Goal: Check status: Check status

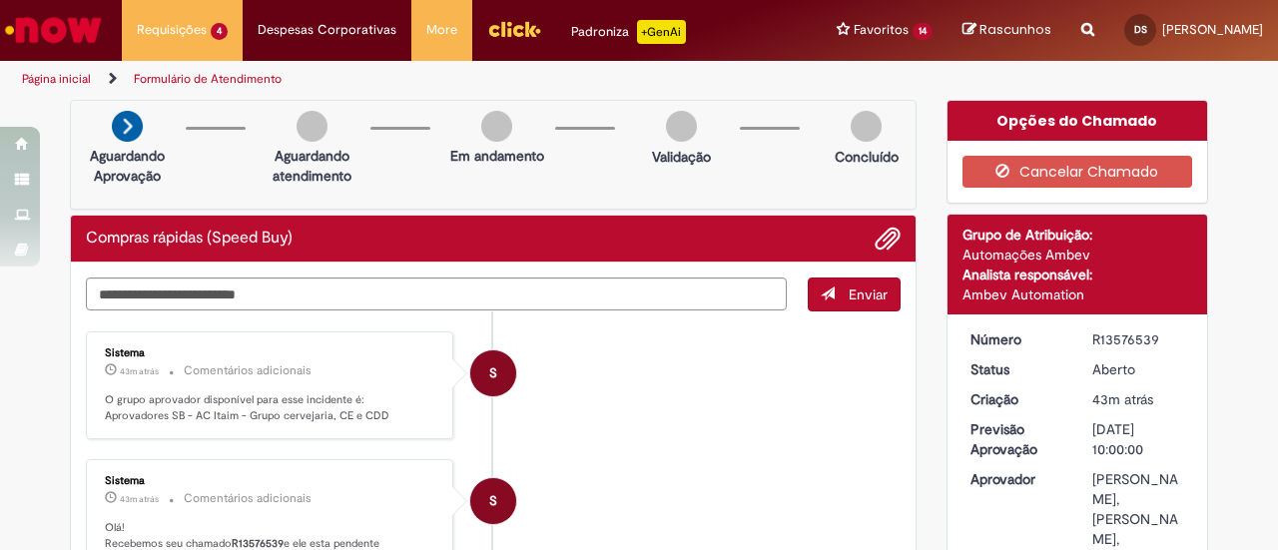
click at [54, 23] on img "Ir para a Homepage" at bounding box center [53, 30] width 103 height 40
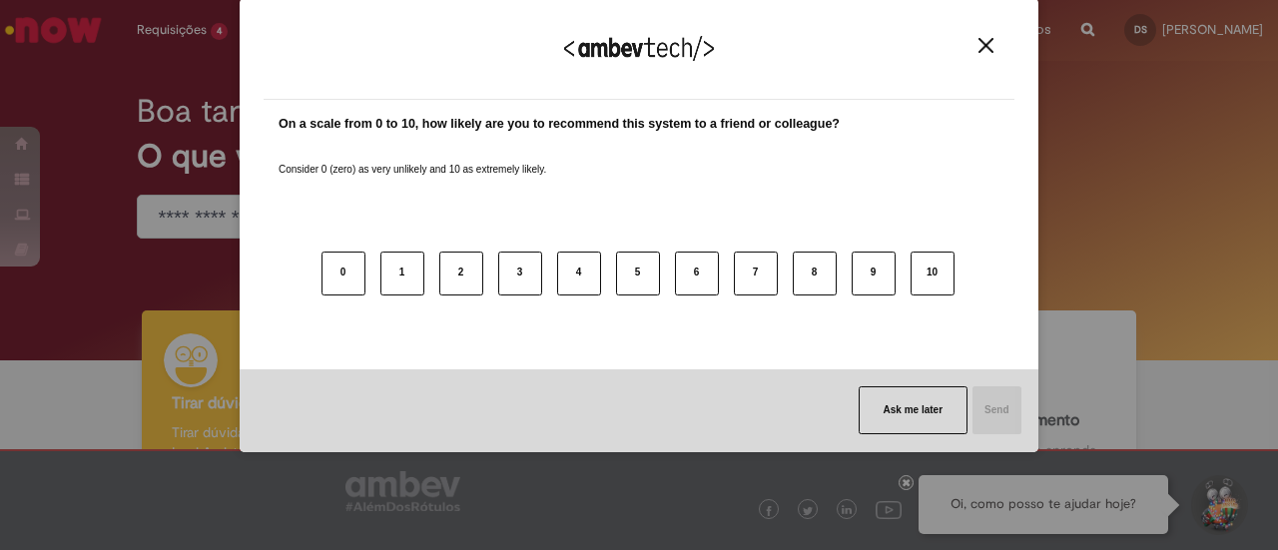
click at [983, 38] on img "Close" at bounding box center [985, 45] width 15 height 15
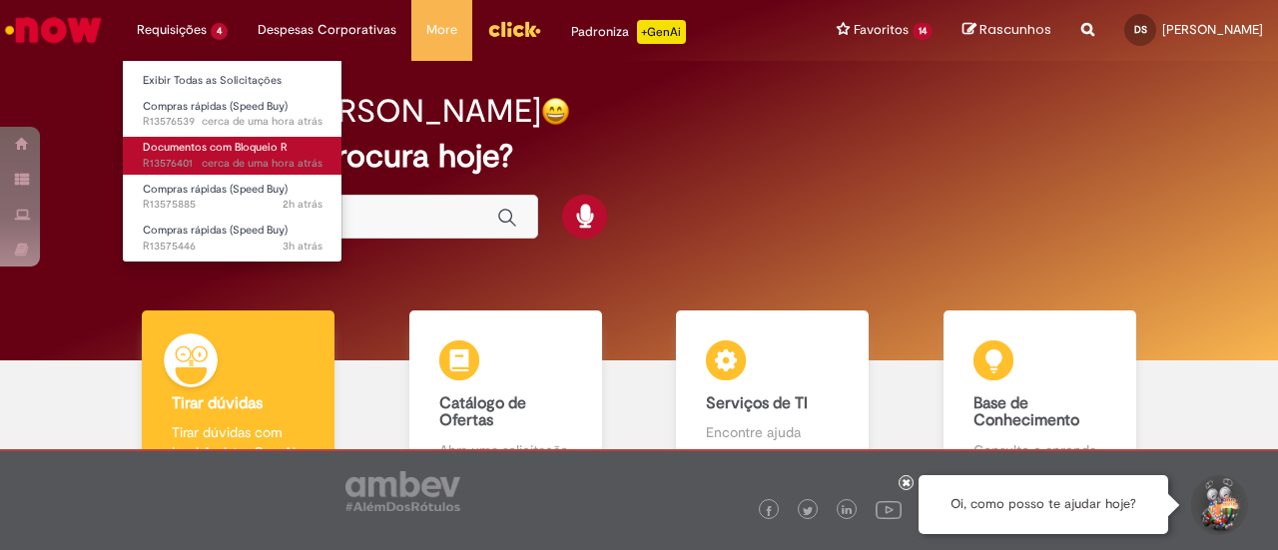
click at [227, 153] on span "Documentos com Bloqueio R" at bounding box center [215, 147] width 145 height 15
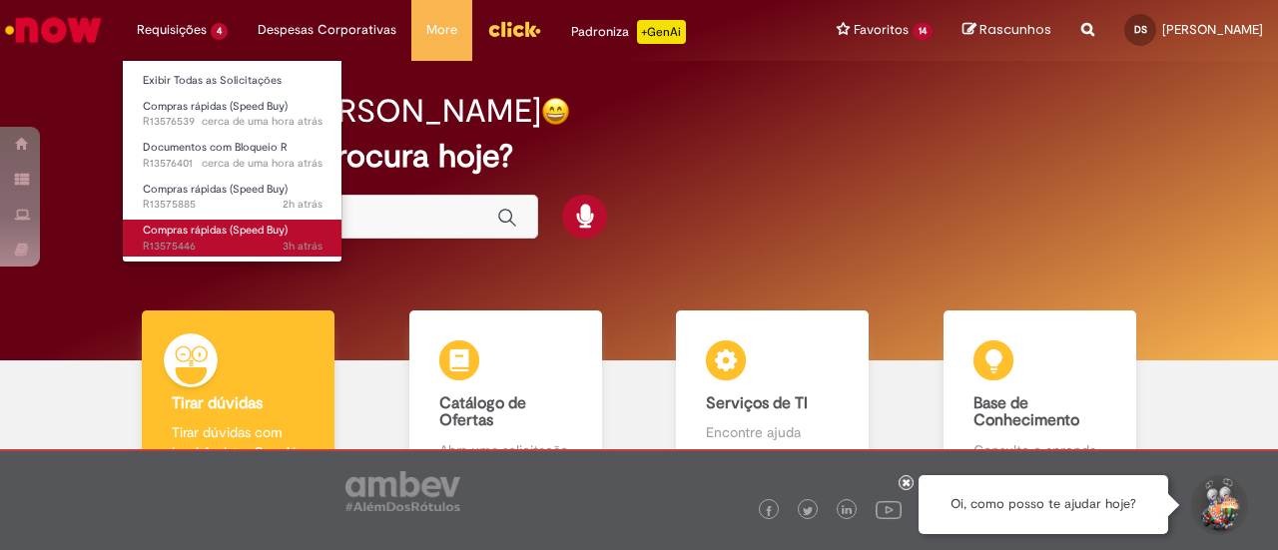
click at [210, 250] on span "3h atrás 3 horas atrás R13575446" at bounding box center [233, 247] width 180 height 16
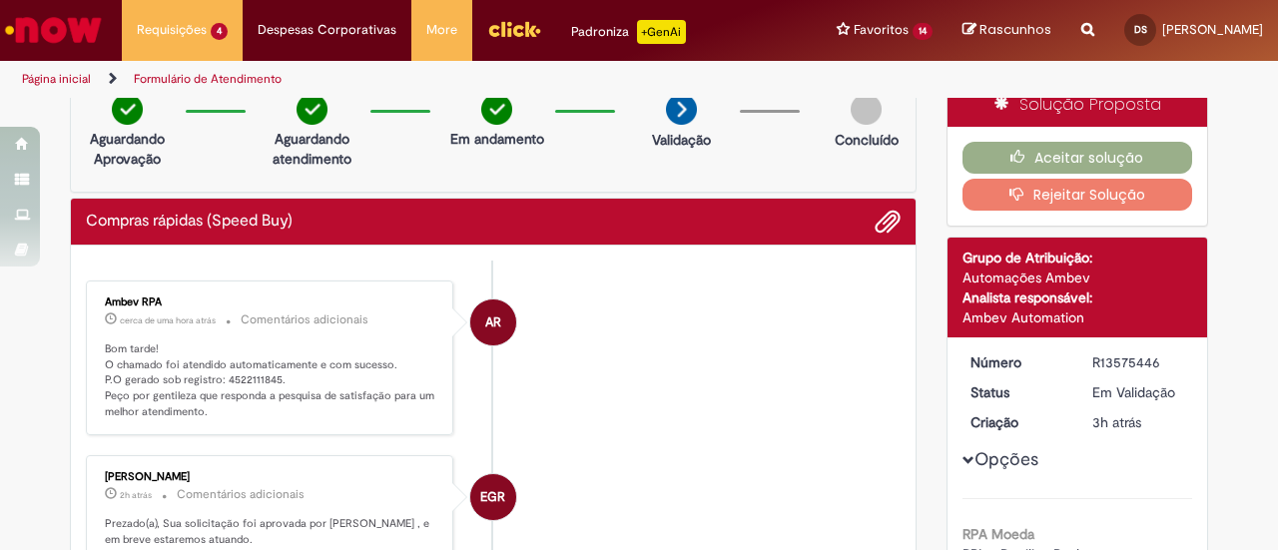
scroll to position [14, 0]
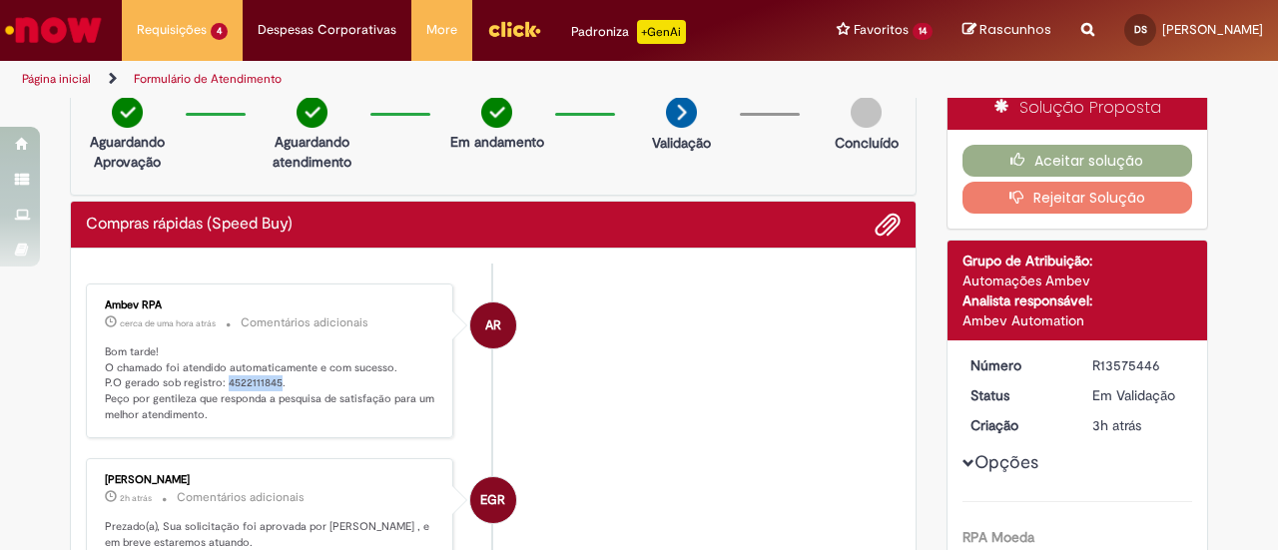
drag, startPoint x: 218, startPoint y: 379, endPoint x: 269, endPoint y: 382, distance: 51.0
click at [269, 382] on p "Bom tarde! O chamado foi atendido automaticamente e com sucesso. P.O gerado sob…" at bounding box center [271, 383] width 332 height 79
copy p "4522111845"
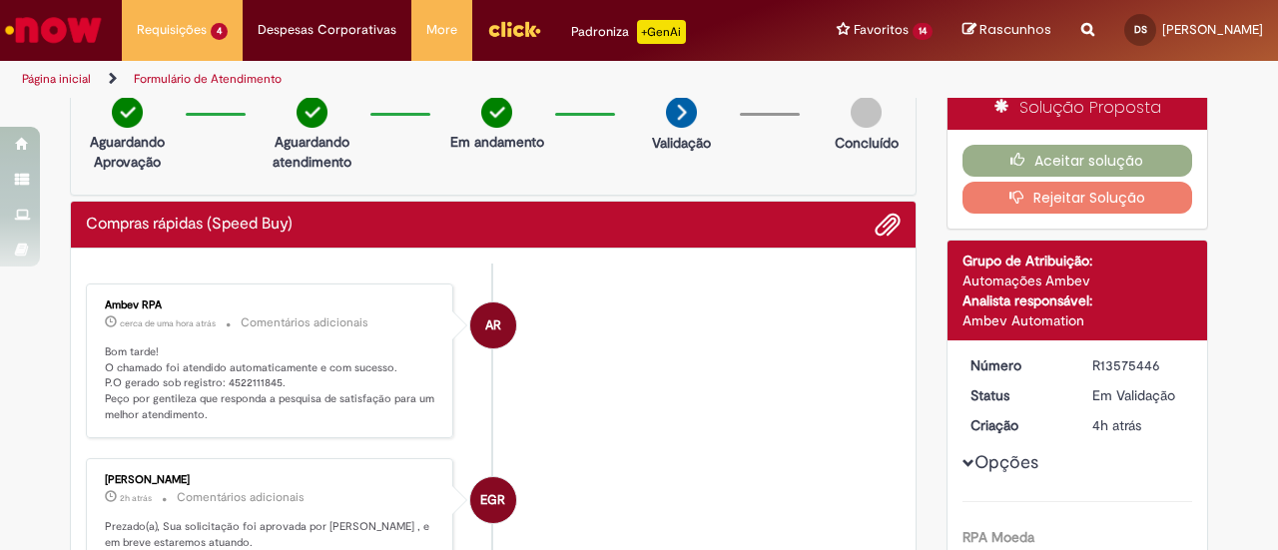
drag, startPoint x: 216, startPoint y: 382, endPoint x: 266, endPoint y: 378, distance: 50.1
click at [266, 378] on p "Bom tarde! O chamado foi atendido automaticamente e com sucesso. P.O gerado sob…" at bounding box center [271, 383] width 332 height 79
copy p "4522111845"
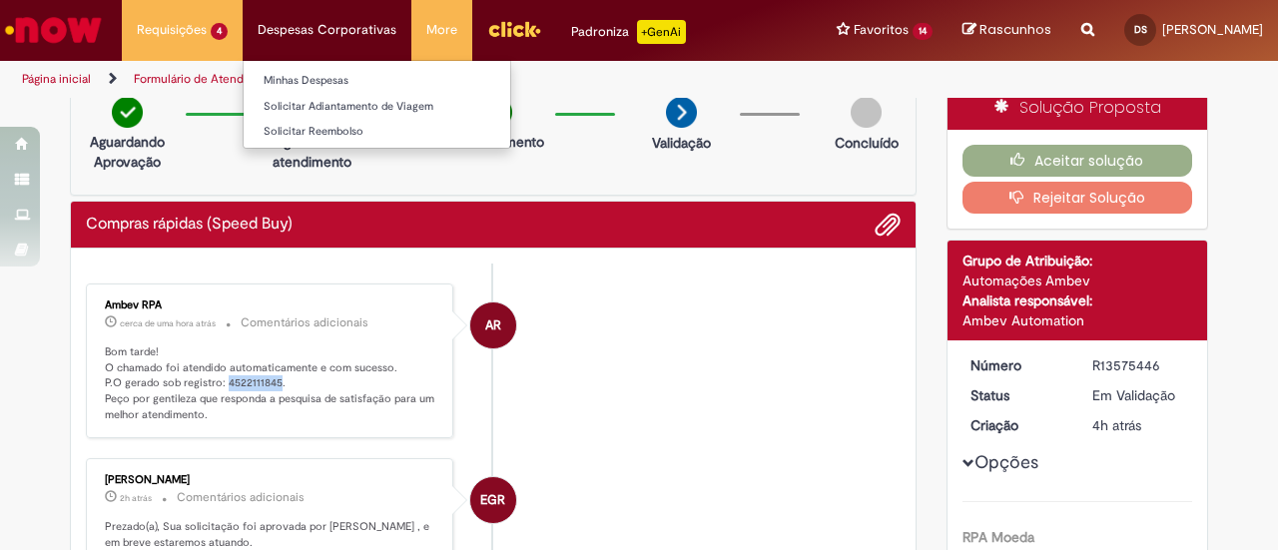
copy p "4522111845"
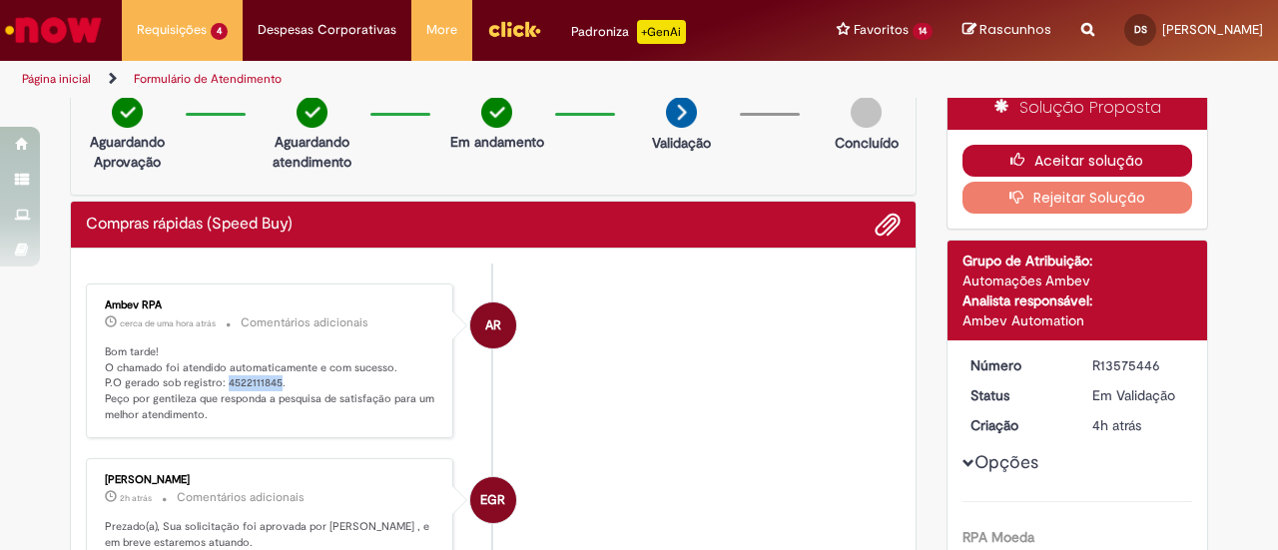
click at [1024, 153] on icon "button" at bounding box center [1022, 160] width 24 height 14
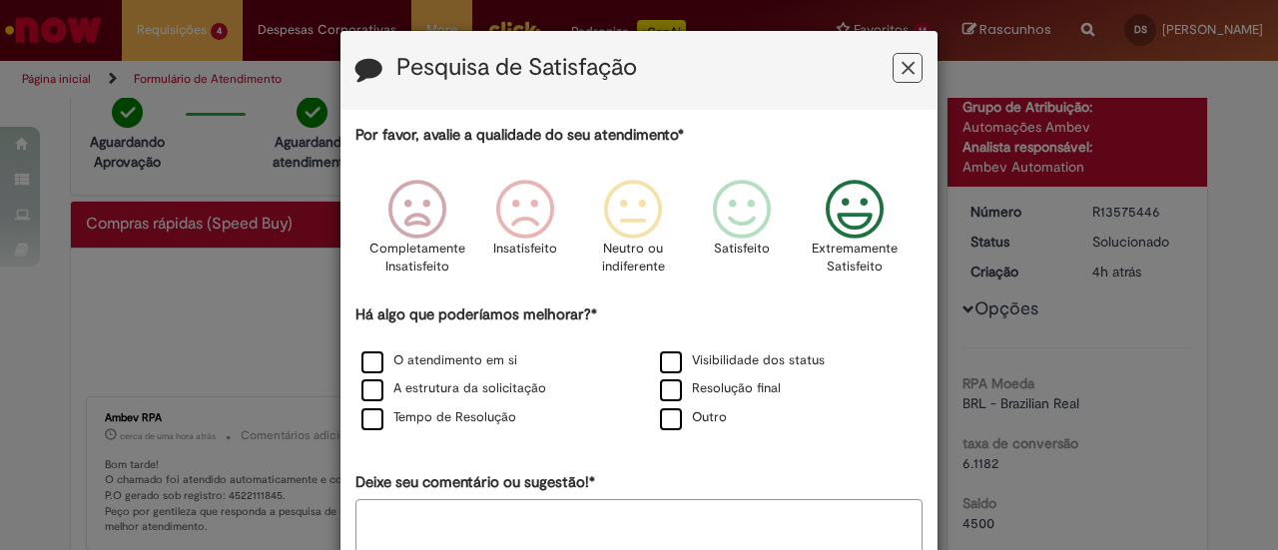
click at [844, 213] on icon "Feedback" at bounding box center [855, 210] width 75 height 60
click at [437, 387] on label "A estrutura da solicitação" at bounding box center [453, 388] width 185 height 19
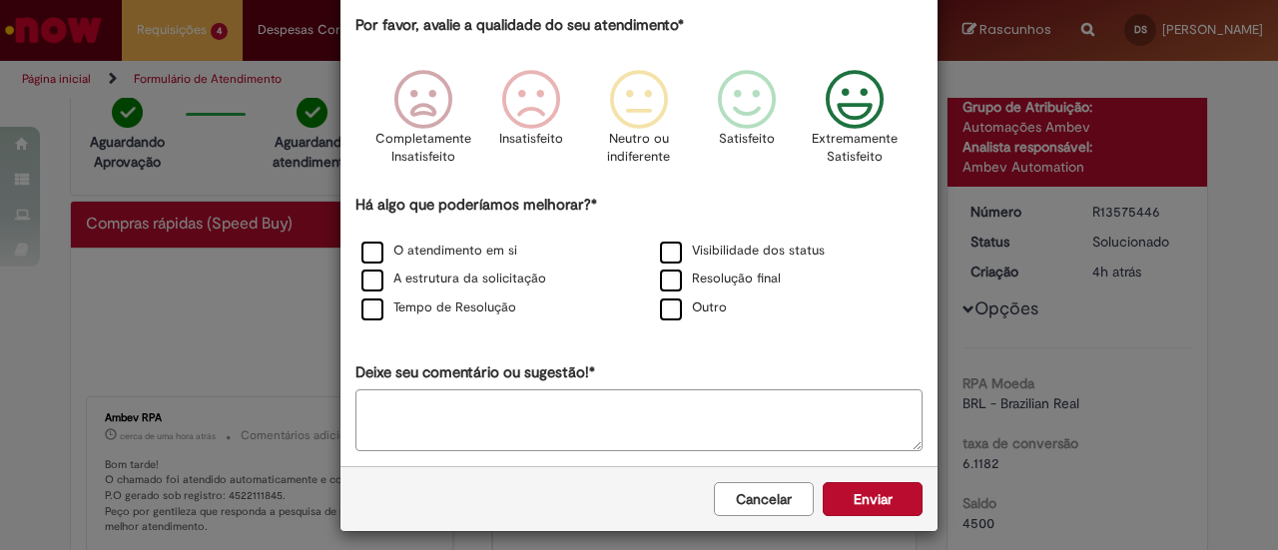
scroll to position [119, 0]
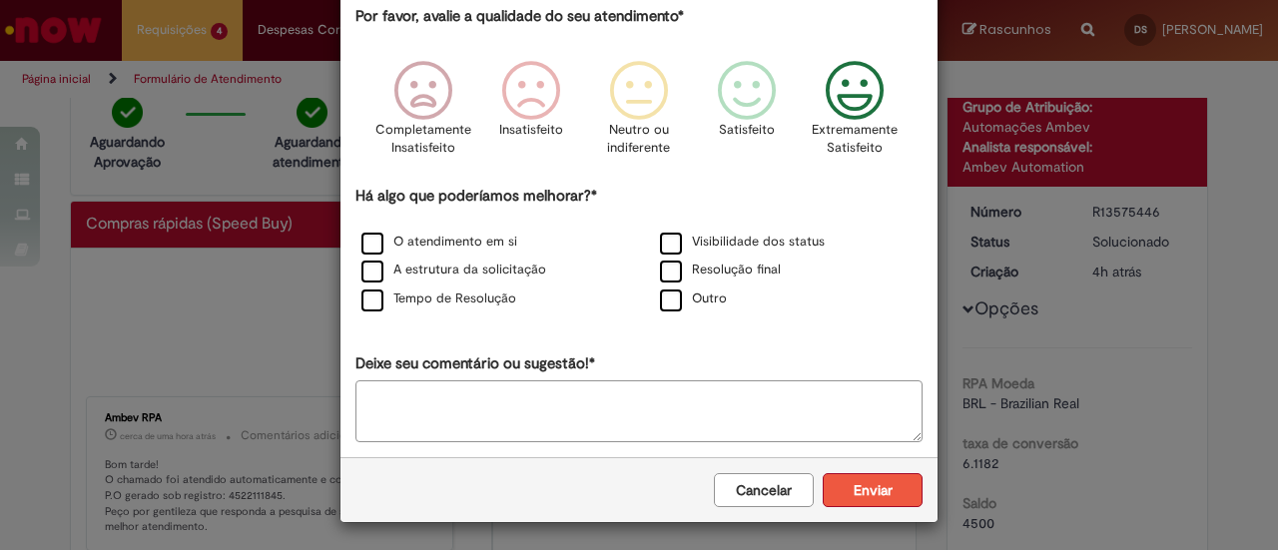
click at [854, 479] on button "Enviar" at bounding box center [873, 490] width 100 height 34
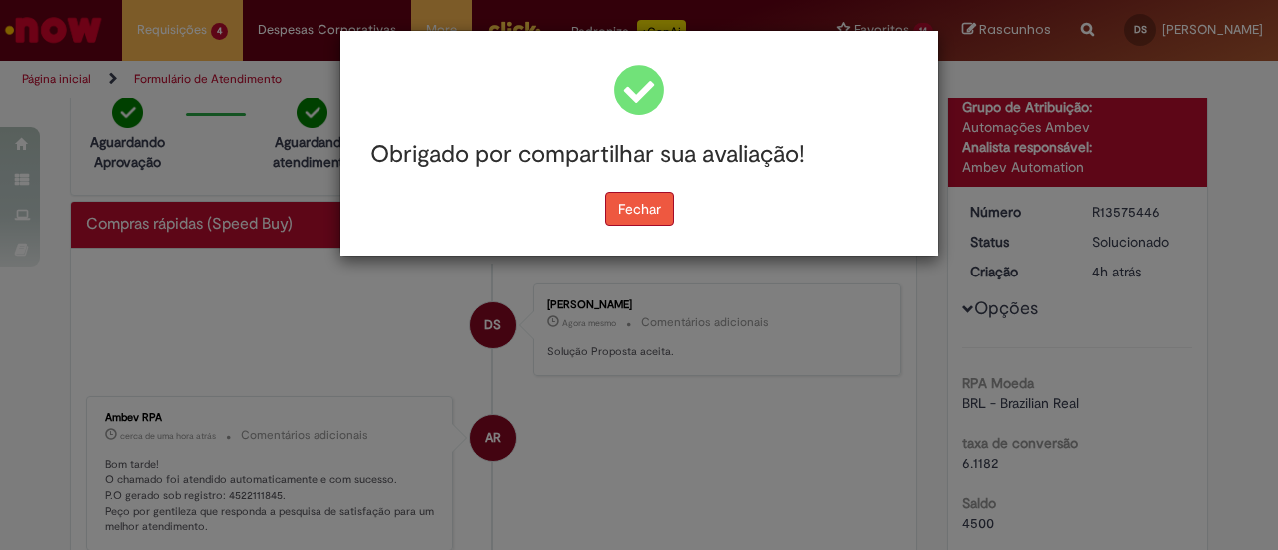
click at [648, 201] on button "Fechar" at bounding box center [639, 209] width 69 height 34
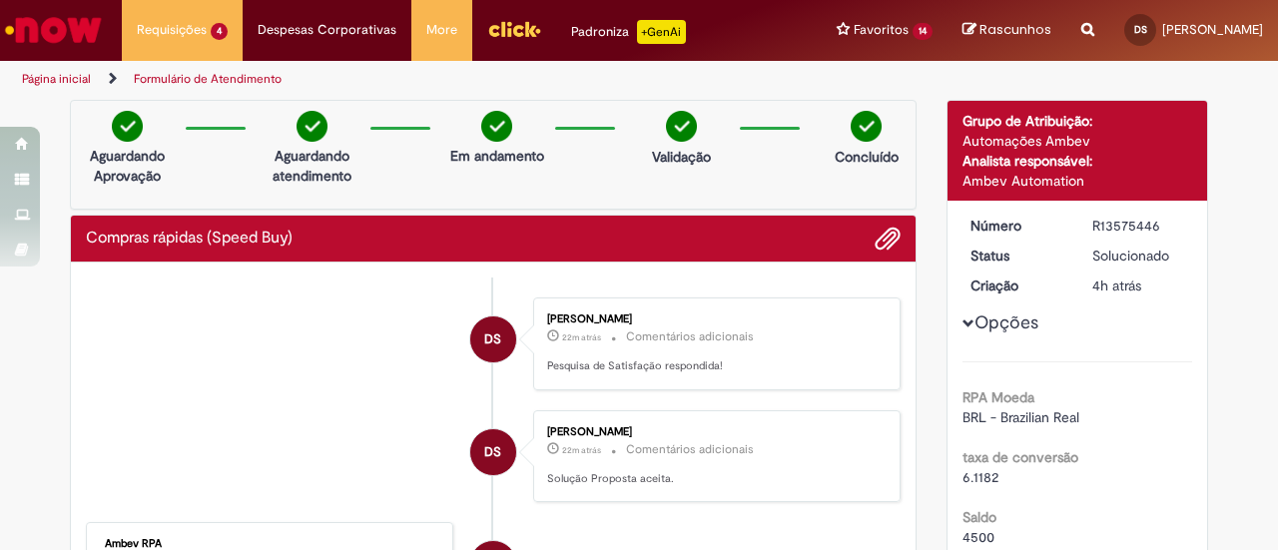
click at [70, 23] on img "Ir para a Homepage" at bounding box center [53, 30] width 103 height 40
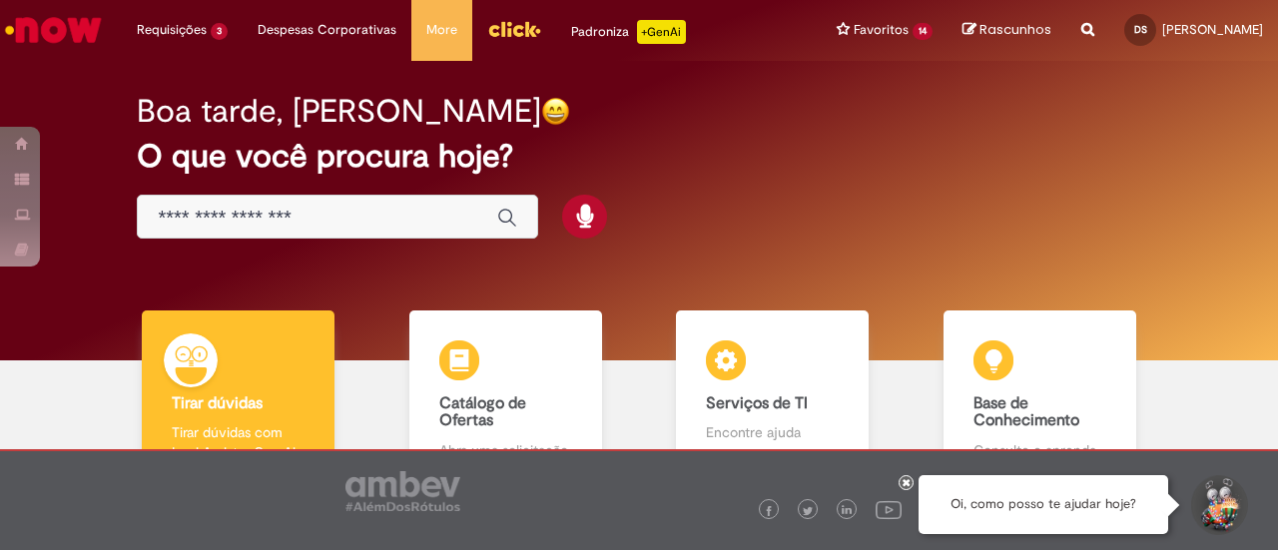
click at [756, 179] on div "Boa tarde, [PERSON_NAME] O que você procura hoje?" at bounding box center [638, 167] width 1073 height 170
click at [903, 484] on icon at bounding box center [907, 482] width 8 height 10
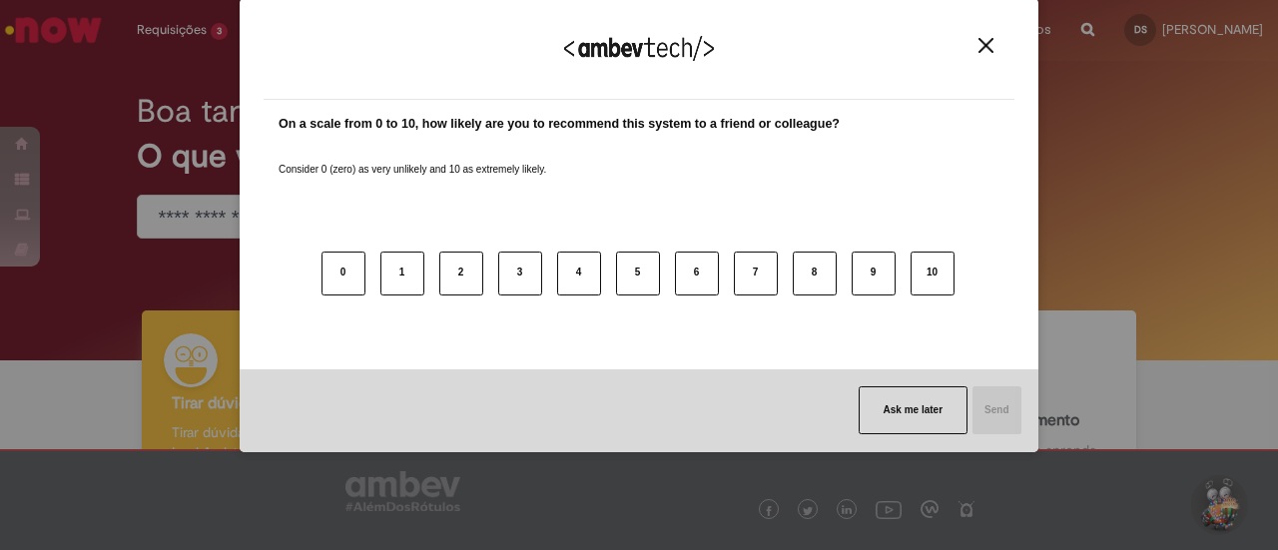
click at [847, 195] on div "0 1 2 3 4 5 6 7 8 9 10" at bounding box center [639, 262] width 721 height 158
click at [990, 45] on img "Close" at bounding box center [985, 45] width 15 height 15
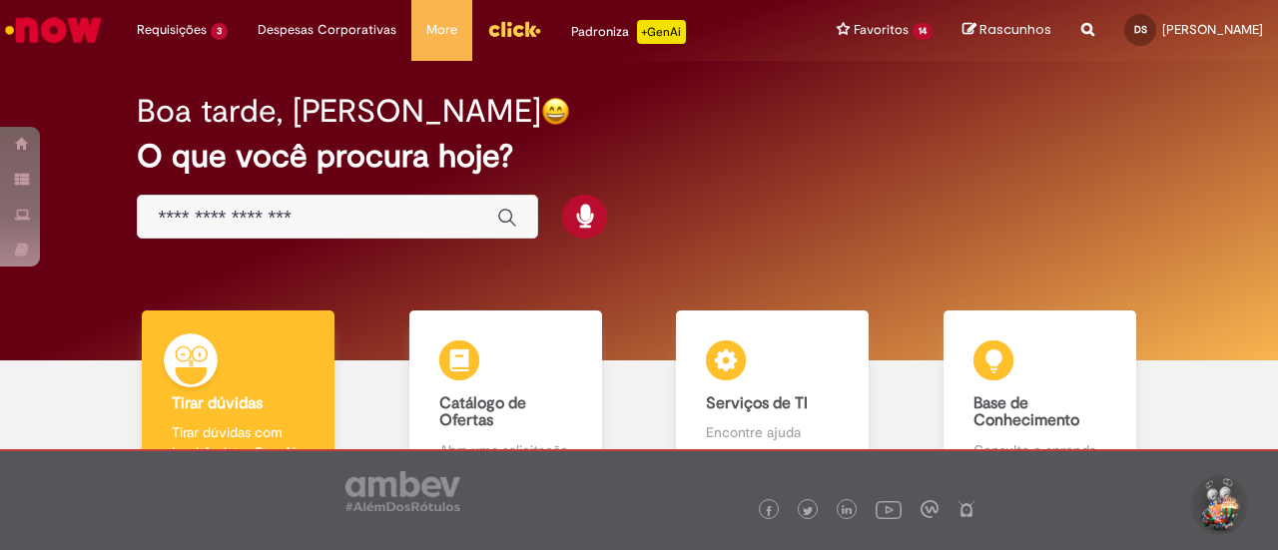
click at [1144, 145] on div "Boa tarde, [PERSON_NAME] O que você procura hoje?" at bounding box center [638, 167] width 1073 height 170
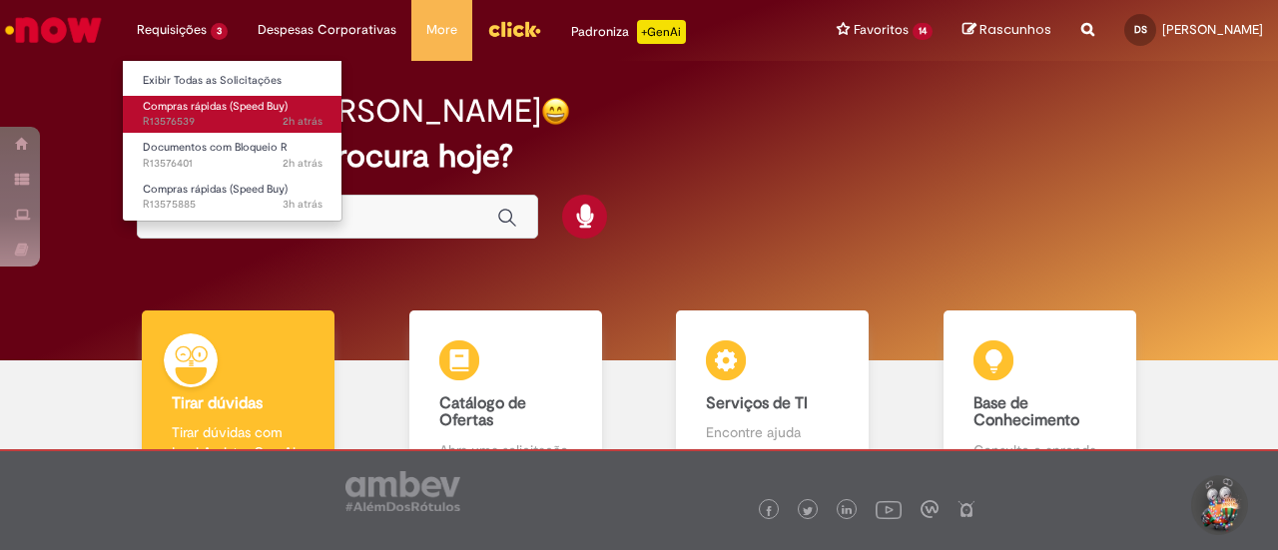
click at [231, 121] on span "2h atrás 2 horas atrás R13576539" at bounding box center [233, 122] width 180 height 16
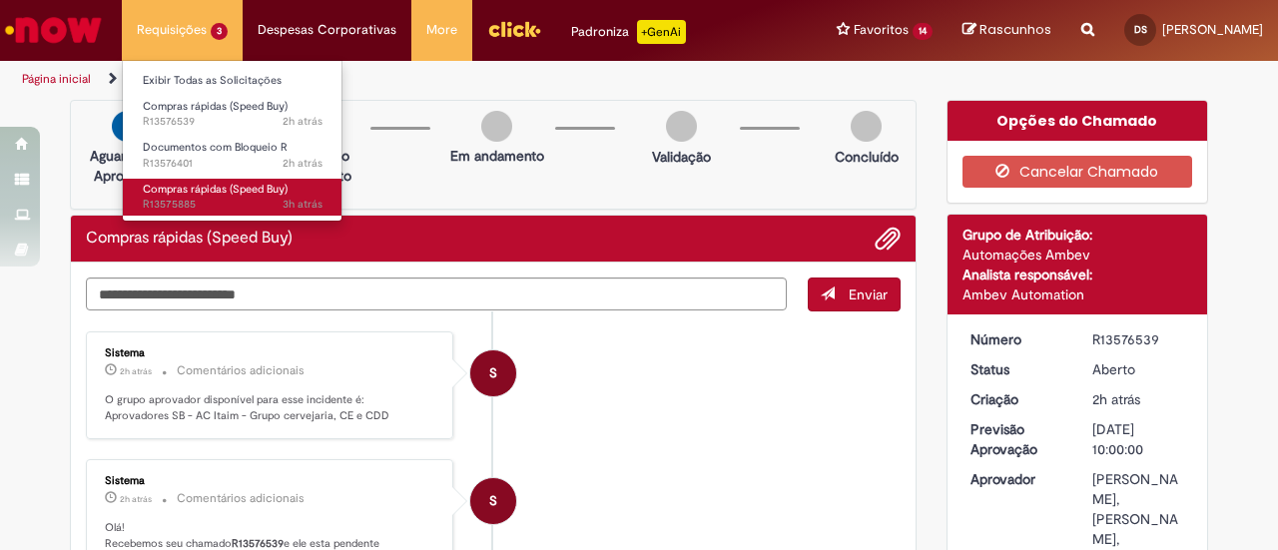
click at [213, 186] on span "Compras rápidas (Speed Buy)" at bounding box center [215, 189] width 145 height 15
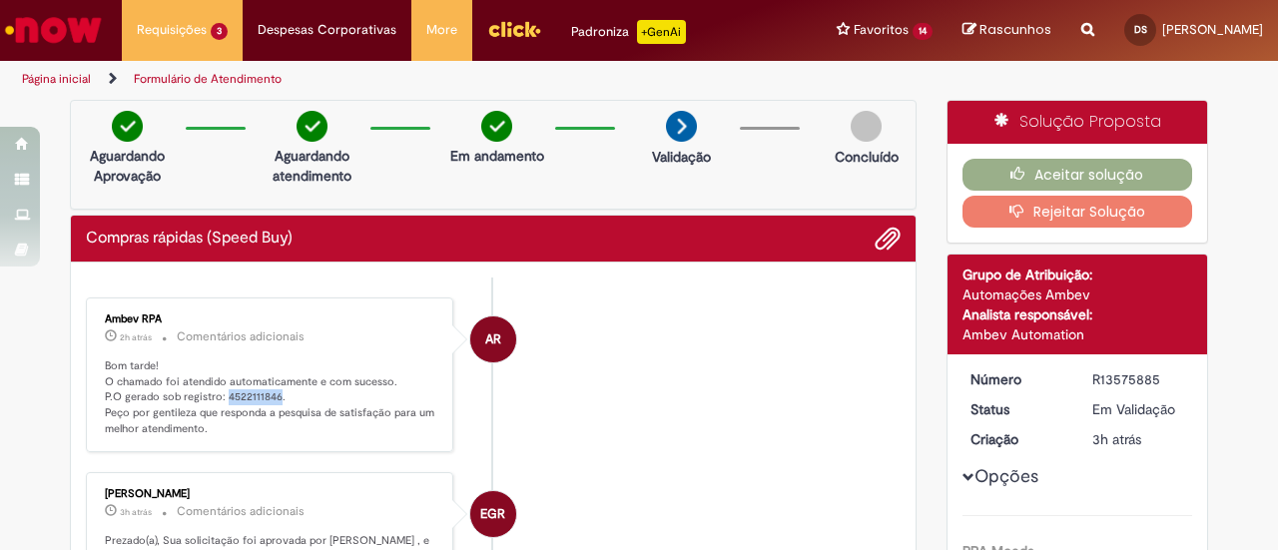
drag, startPoint x: 214, startPoint y: 394, endPoint x: 268, endPoint y: 390, distance: 54.1
click at [268, 390] on p "Bom tarde! O chamado foi atendido automaticamente e com sucesso. P.O gerado sob…" at bounding box center [271, 397] width 332 height 79
copy p "4522111846"
